Goal: Find specific page/section

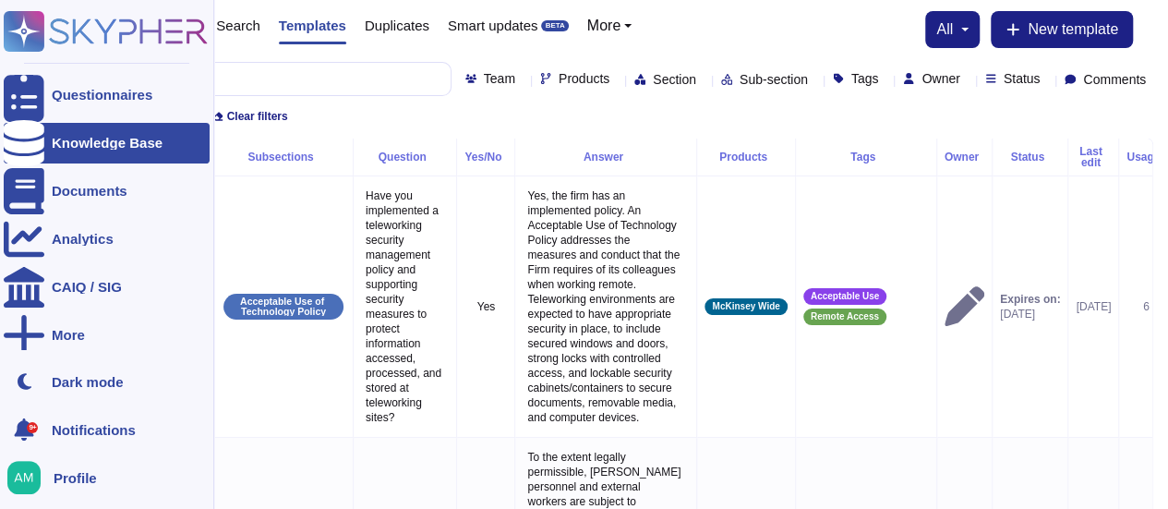
click at [24, 151] on div at bounding box center [24, 143] width 41 height 41
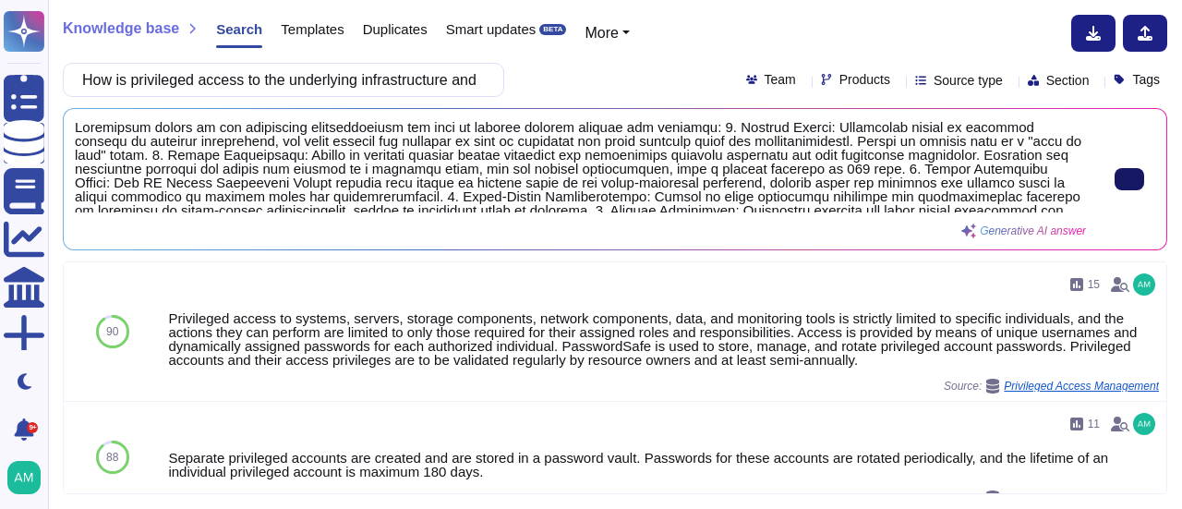
click at [1114, 173] on button at bounding box center [1129, 179] width 30 height 22
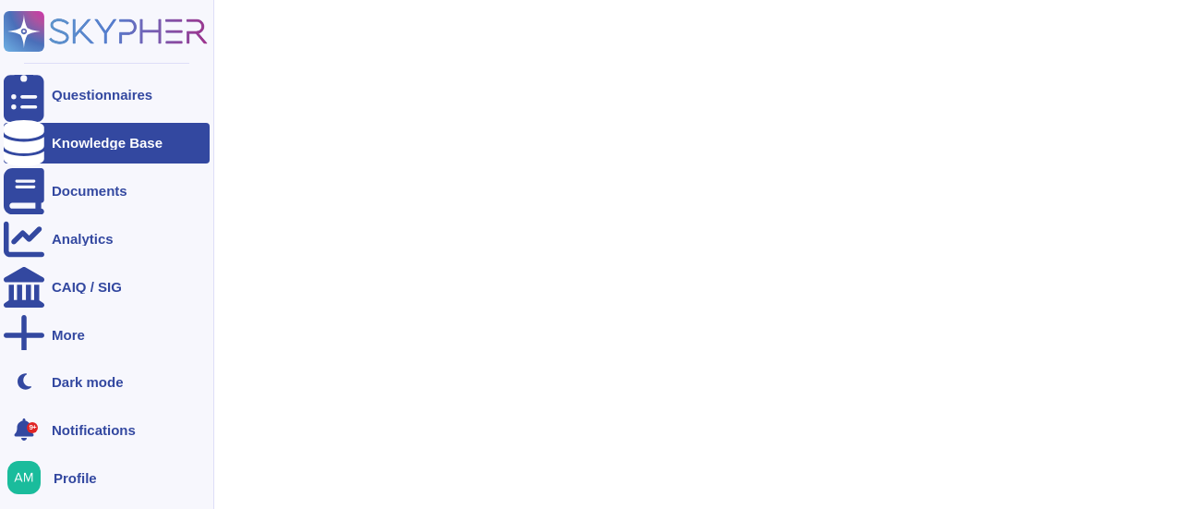
click at [29, 143] on icon at bounding box center [24, 143] width 41 height 46
